Goal: Task Accomplishment & Management: Complete application form

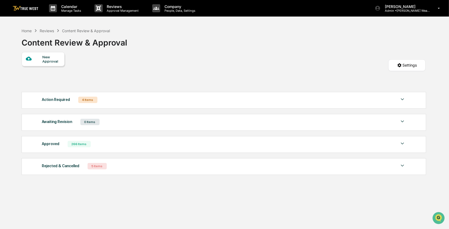
click at [258, 63] on div "New Approval Settings" at bounding box center [224, 70] width 404 height 37
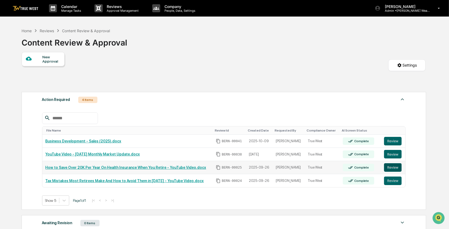
click at [390, 169] on button "Review" at bounding box center [393, 167] width 18 height 9
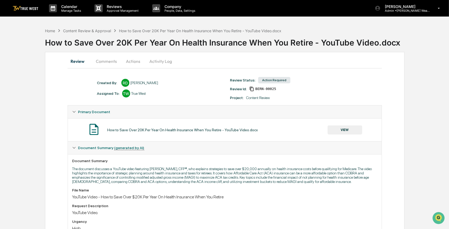
click at [105, 60] on button "Comments" at bounding box center [107, 61] width 30 height 13
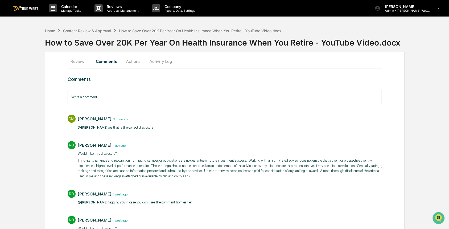
click at [79, 60] on button "Review" at bounding box center [80, 61] width 24 height 13
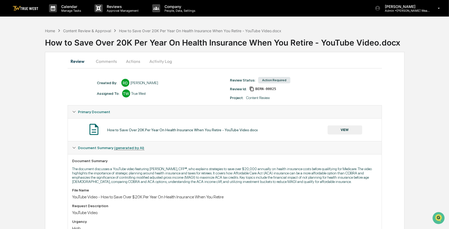
click at [341, 129] on button "VIEW" at bounding box center [345, 129] width 35 height 9
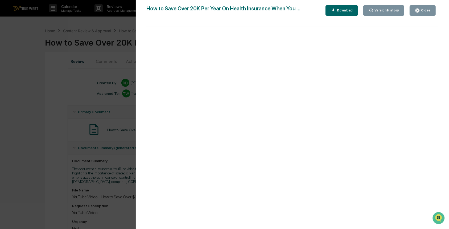
drag, startPoint x: 68, startPoint y: 112, endPoint x: 62, endPoint y: 110, distance: 7.2
click at [68, 113] on div "Version History 10/09/2025, 08:33 PM Rece Dietrich 10/07/2025, 07:56 PM Rece Di…" at bounding box center [224, 114] width 449 height 229
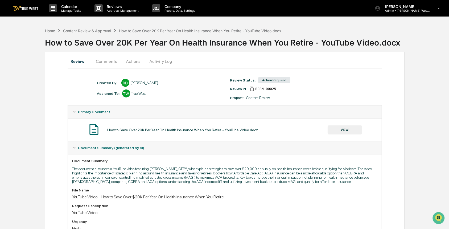
click at [129, 60] on button "Actions" at bounding box center [133, 61] width 24 height 13
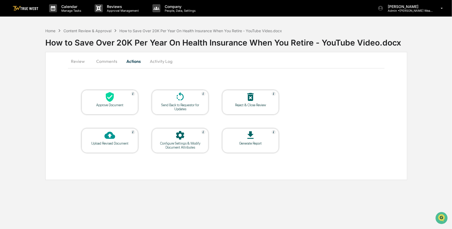
click at [125, 103] on div "Approve Document" at bounding box center [110, 105] width 48 height 4
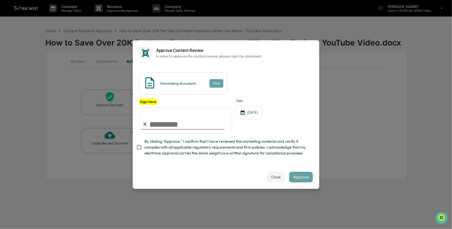
drag, startPoint x: 179, startPoint y: 114, endPoint x: 178, endPoint y: 118, distance: 4.6
click at [179, 114] on input "Sign here" at bounding box center [185, 121] width 93 height 26
type input "*********"
click at [213, 80] on button "View" at bounding box center [216, 83] width 14 height 9
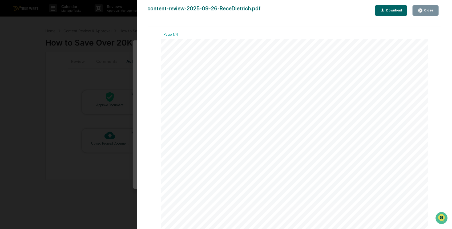
click at [125, 75] on div "Version History 10/09/2025, 10:27 PM Carliss Marshall content-review-2025-09-26…" at bounding box center [226, 114] width 452 height 229
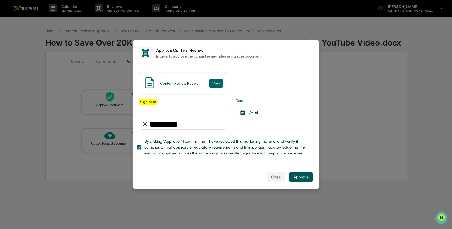
click at [296, 182] on button "Approve" at bounding box center [301, 177] width 24 height 11
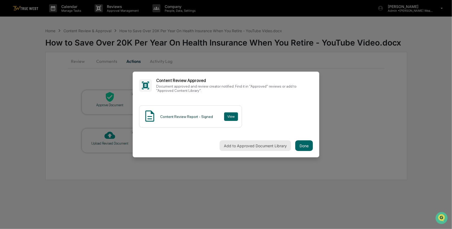
click at [266, 146] on button "Add to Approved Document Library" at bounding box center [254, 145] width 71 height 11
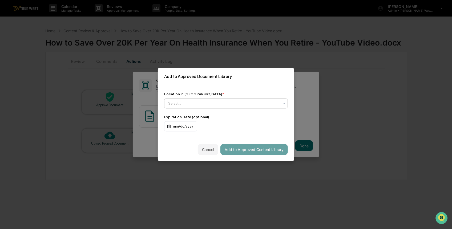
click at [203, 103] on div at bounding box center [223, 103] width 111 height 5
click at [203, 113] on div "Approved Content Library" at bounding box center [224, 114] width 121 height 11
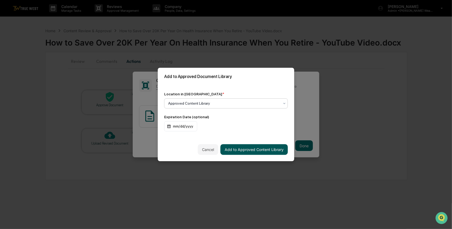
click at [256, 150] on button "Add to Approved Content Library" at bounding box center [253, 149] width 67 height 11
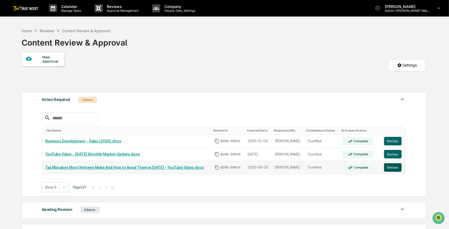
click at [386, 167] on button "Review" at bounding box center [393, 167] width 18 height 9
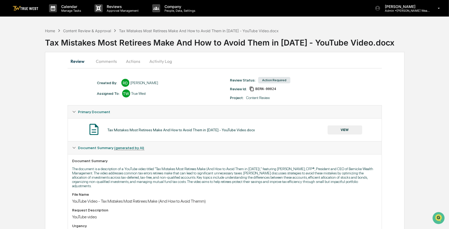
click at [105, 61] on button "Comments" at bounding box center [107, 61] width 30 height 13
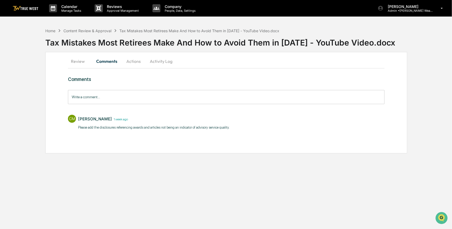
click at [81, 61] on button "Review" at bounding box center [80, 61] width 24 height 13
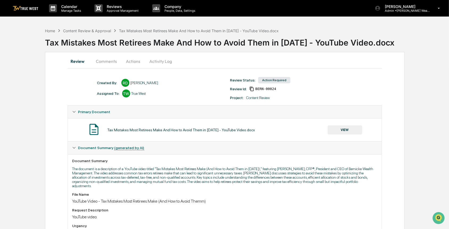
click at [346, 130] on button "VIEW" at bounding box center [345, 129] width 35 height 9
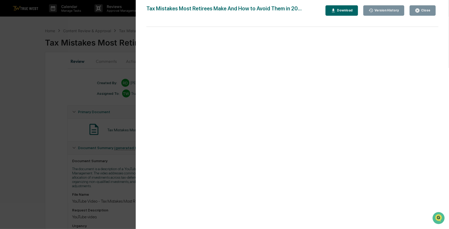
click at [77, 123] on div "Version History 10/09/2025, 08:34 PM Rece Dietrich 09/26/2025, 03:25 PM Rece Di…" at bounding box center [224, 114] width 449 height 229
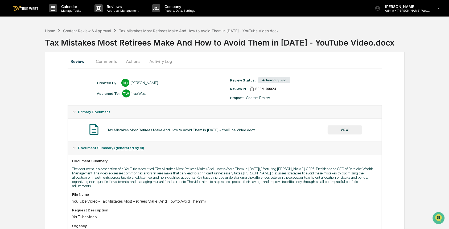
click at [130, 59] on button "Actions" at bounding box center [133, 61] width 24 height 13
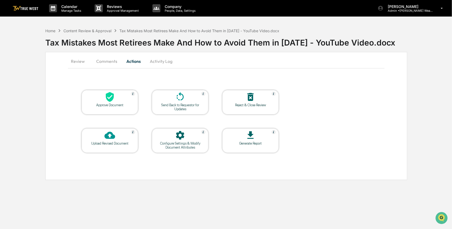
click at [117, 103] on div "Approve Document" at bounding box center [110, 105] width 48 height 4
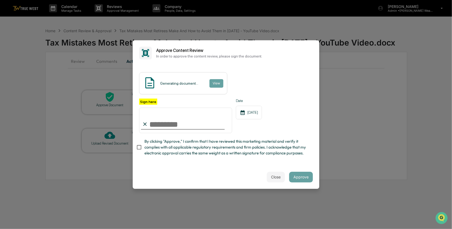
click at [172, 118] on input "Sign here" at bounding box center [185, 121] width 93 height 26
type input "*********"
click at [216, 79] on button "View" at bounding box center [216, 83] width 14 height 9
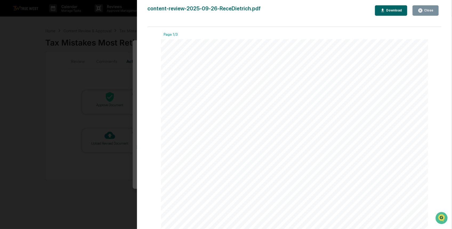
click at [122, 68] on div "Version History 10/09/2025, 10:30 PM Carliss Marshall content-review-2025-09-26…" at bounding box center [226, 114] width 452 height 229
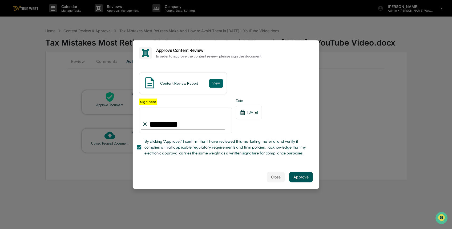
click at [299, 181] on button "Approve" at bounding box center [301, 177] width 24 height 11
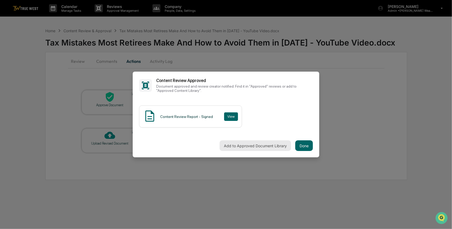
click at [237, 145] on button "Add to Approved Document Library" at bounding box center [254, 145] width 71 height 11
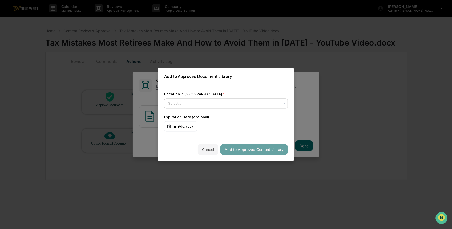
click at [205, 103] on div at bounding box center [223, 103] width 111 height 5
click at [198, 111] on div "Approved Content Library" at bounding box center [224, 114] width 121 height 11
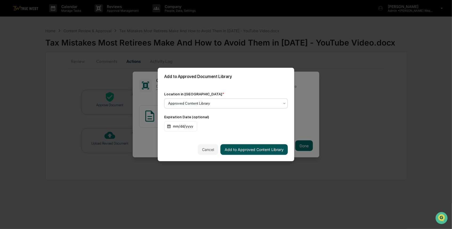
click at [243, 149] on button "Add to Approved Content Library" at bounding box center [253, 149] width 67 height 11
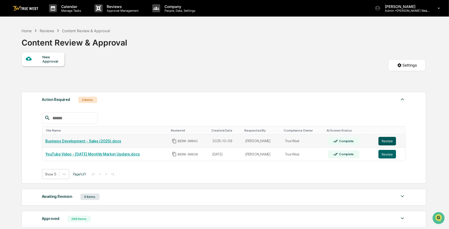
click at [386, 140] on button "Review" at bounding box center [388, 141] width 18 height 9
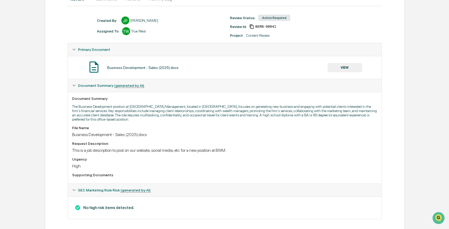
scroll to position [69, 0]
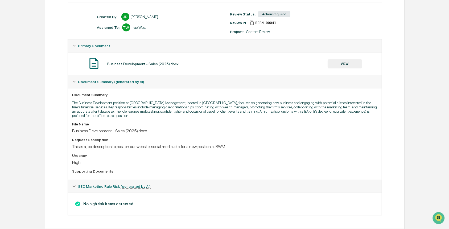
click at [348, 61] on button "VIEW" at bounding box center [345, 63] width 35 height 9
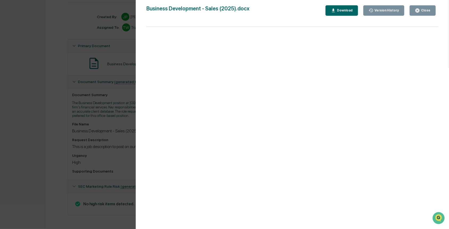
click at [115, 135] on div "Version History 10/09/2025, 08:52 PM Janelle Patenaude Business Development - S…" at bounding box center [224, 114] width 449 height 229
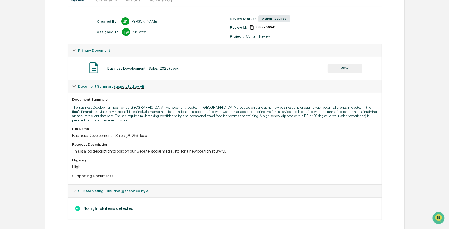
scroll to position [0, 0]
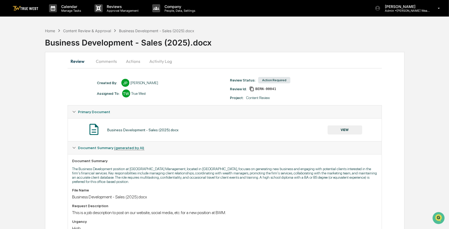
click at [134, 58] on button "Actions" at bounding box center [133, 61] width 24 height 13
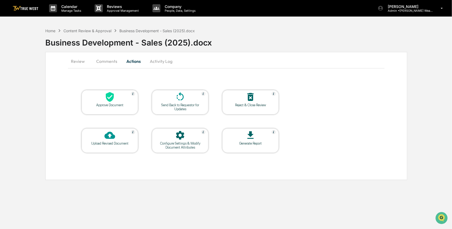
click at [125, 95] on div at bounding box center [109, 97] width 53 height 11
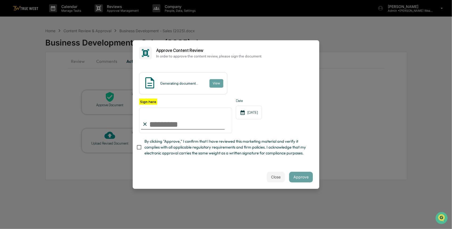
click at [167, 123] on input "Sign here" at bounding box center [185, 121] width 93 height 26
type input "*********"
click at [212, 79] on button "View" at bounding box center [216, 83] width 14 height 9
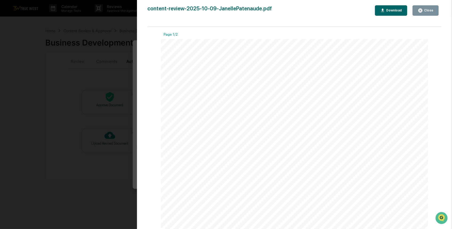
click at [105, 74] on div "Version History 10/09/2025, 10:33 PM Carliss Marshall content-review-2025-10-09…" at bounding box center [226, 114] width 452 height 229
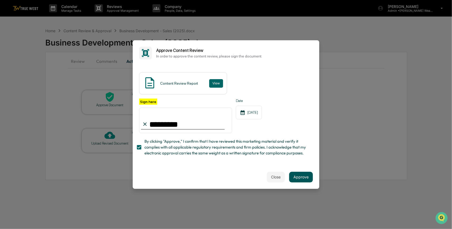
click at [302, 180] on button "Approve" at bounding box center [301, 177] width 24 height 11
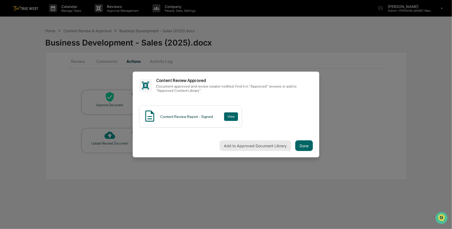
click at [242, 146] on button "Add to Approved Document Library" at bounding box center [254, 145] width 71 height 11
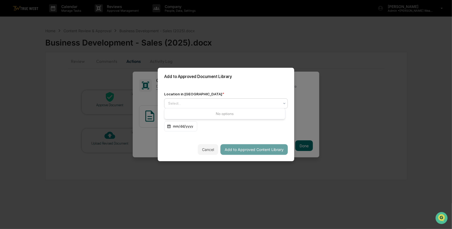
click at [187, 101] on div at bounding box center [223, 103] width 111 height 5
click at [201, 114] on div "Approved Content Library" at bounding box center [224, 114] width 121 height 11
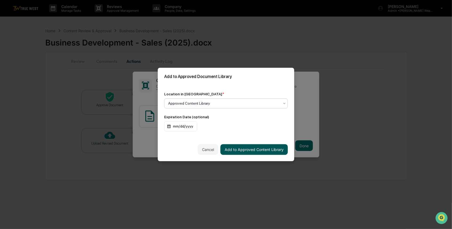
click at [251, 148] on button "Add to Approved Content Library" at bounding box center [253, 149] width 67 height 11
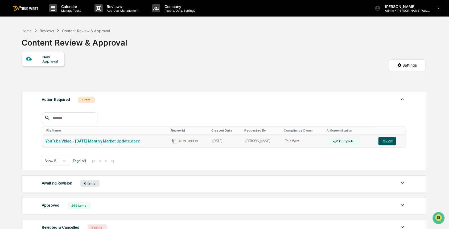
click at [389, 141] on button "Review" at bounding box center [388, 141] width 18 height 9
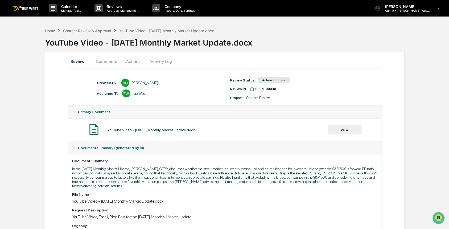
click at [110, 62] on button "Comments" at bounding box center [107, 61] width 30 height 13
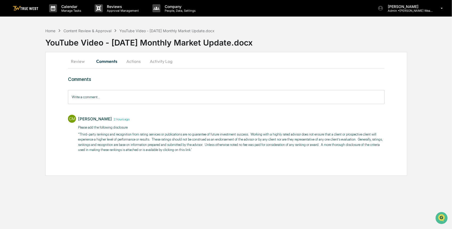
click at [76, 61] on button "Review" at bounding box center [80, 61] width 24 height 13
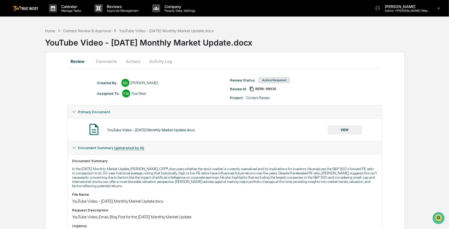
click at [348, 131] on button "VIEW" at bounding box center [345, 129] width 35 height 9
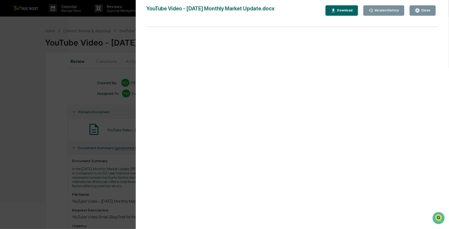
click at [47, 146] on div "Version History [DATE] 08:30 PM [PERSON_NAME] [DATE] 09:18 PM [PERSON_NAME] You…" at bounding box center [224, 114] width 449 height 229
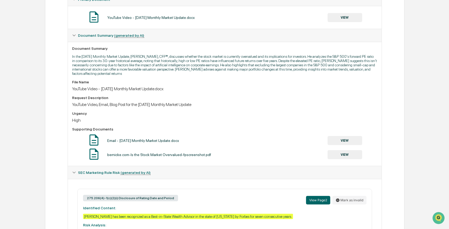
scroll to position [121, 0]
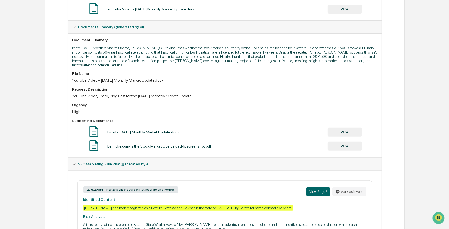
click at [355, 136] on button "VIEW" at bounding box center [345, 132] width 35 height 9
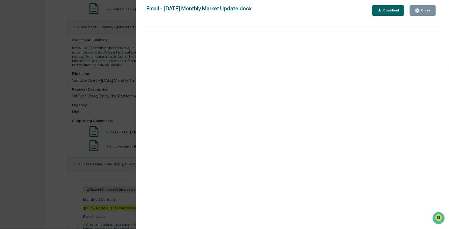
click at [7, 141] on div "Version History [DATE] 09:18 PM [PERSON_NAME] Email - [DATE] Monthly Market Upd…" at bounding box center [224, 114] width 449 height 229
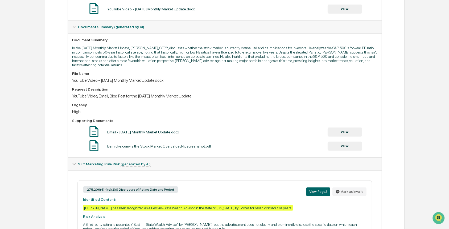
click at [350, 150] on button "VIEW" at bounding box center [345, 146] width 35 height 9
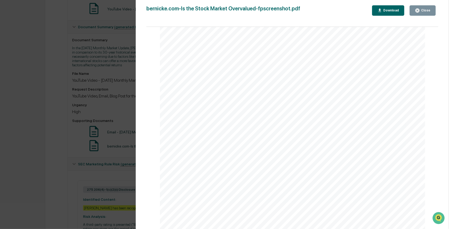
scroll to position [799, 0]
click at [36, 157] on div "Version History [DATE] 09:18 PM Rece [PERSON_NAME]com-Is the Stock Market Overv…" at bounding box center [224, 114] width 449 height 229
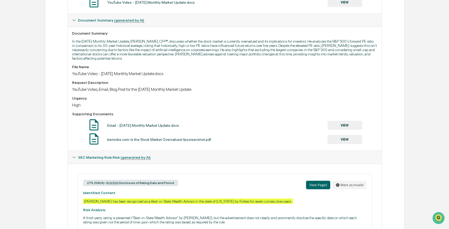
scroll to position [0, 0]
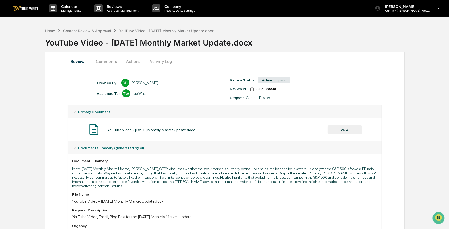
click at [133, 61] on button "Actions" at bounding box center [133, 61] width 24 height 13
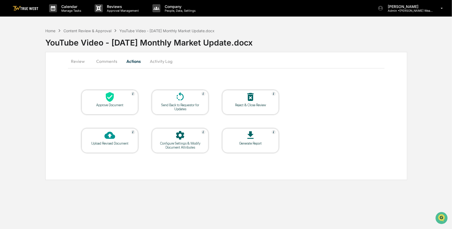
click at [120, 101] on div at bounding box center [109, 97] width 53 height 11
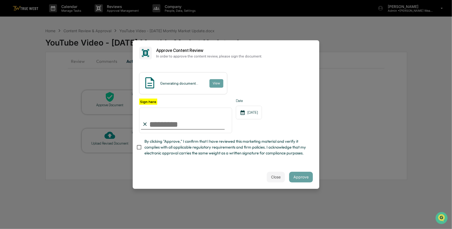
click at [178, 119] on input "Sign here" at bounding box center [185, 121] width 93 height 26
type input "*********"
click at [210, 79] on button "View" at bounding box center [216, 83] width 14 height 9
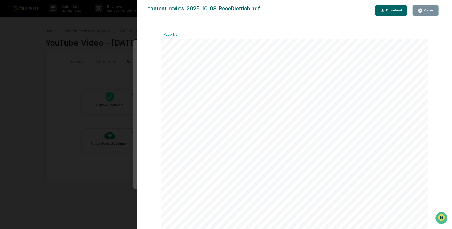
click at [116, 80] on div "Version History [DATE] 10:35 PM [PERSON_NAME] content-review-2025-10-08-ReceDie…" at bounding box center [226, 114] width 452 height 229
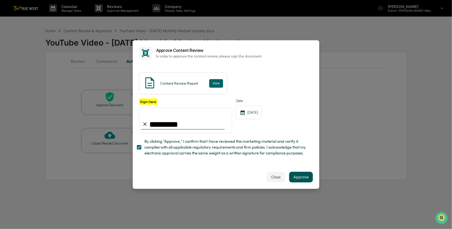
click at [307, 182] on button "Approve" at bounding box center [301, 177] width 24 height 11
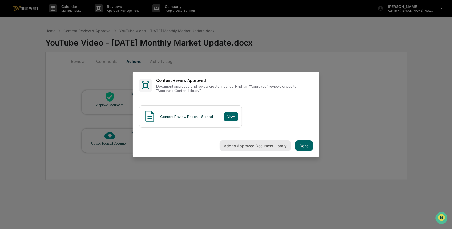
click at [243, 143] on button "Add to Approved Document Library" at bounding box center [254, 145] width 71 height 11
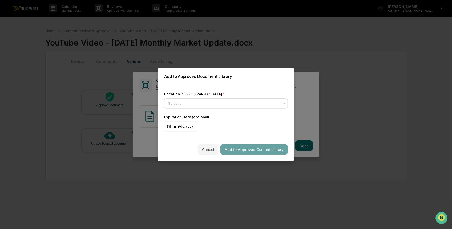
click at [213, 103] on div at bounding box center [223, 103] width 111 height 5
click at [209, 112] on div "Approved Content Library" at bounding box center [224, 114] width 121 height 11
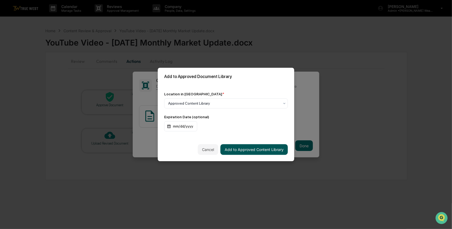
click at [259, 152] on button "Add to Approved Content Library" at bounding box center [253, 149] width 67 height 11
